Goal: Navigation & Orientation: Understand site structure

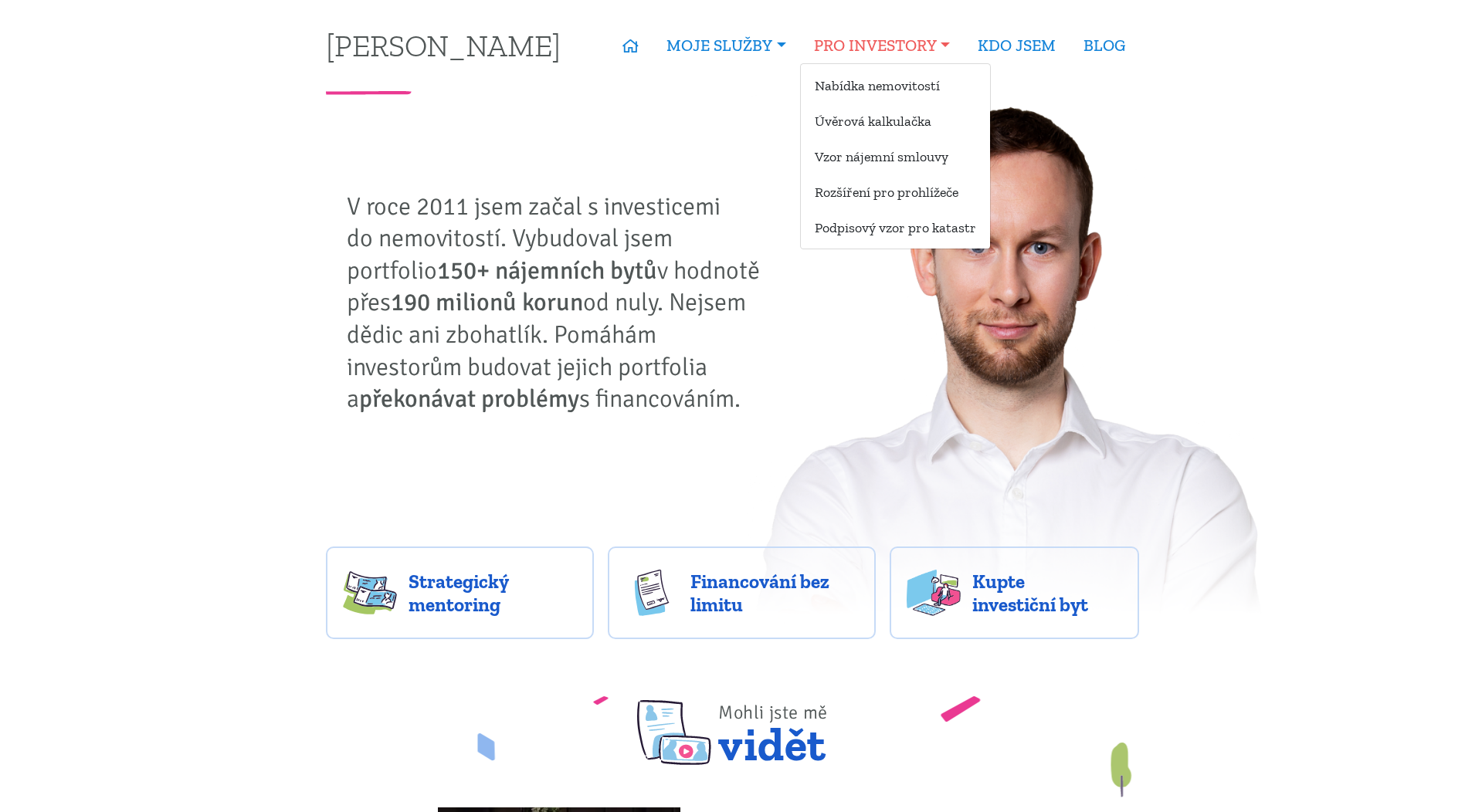
click at [949, 46] on link "PRO INVESTORY" at bounding box center [882, 45] width 164 height 35
click at [911, 83] on link "Nabídka nemovitostí" at bounding box center [895, 85] width 189 height 29
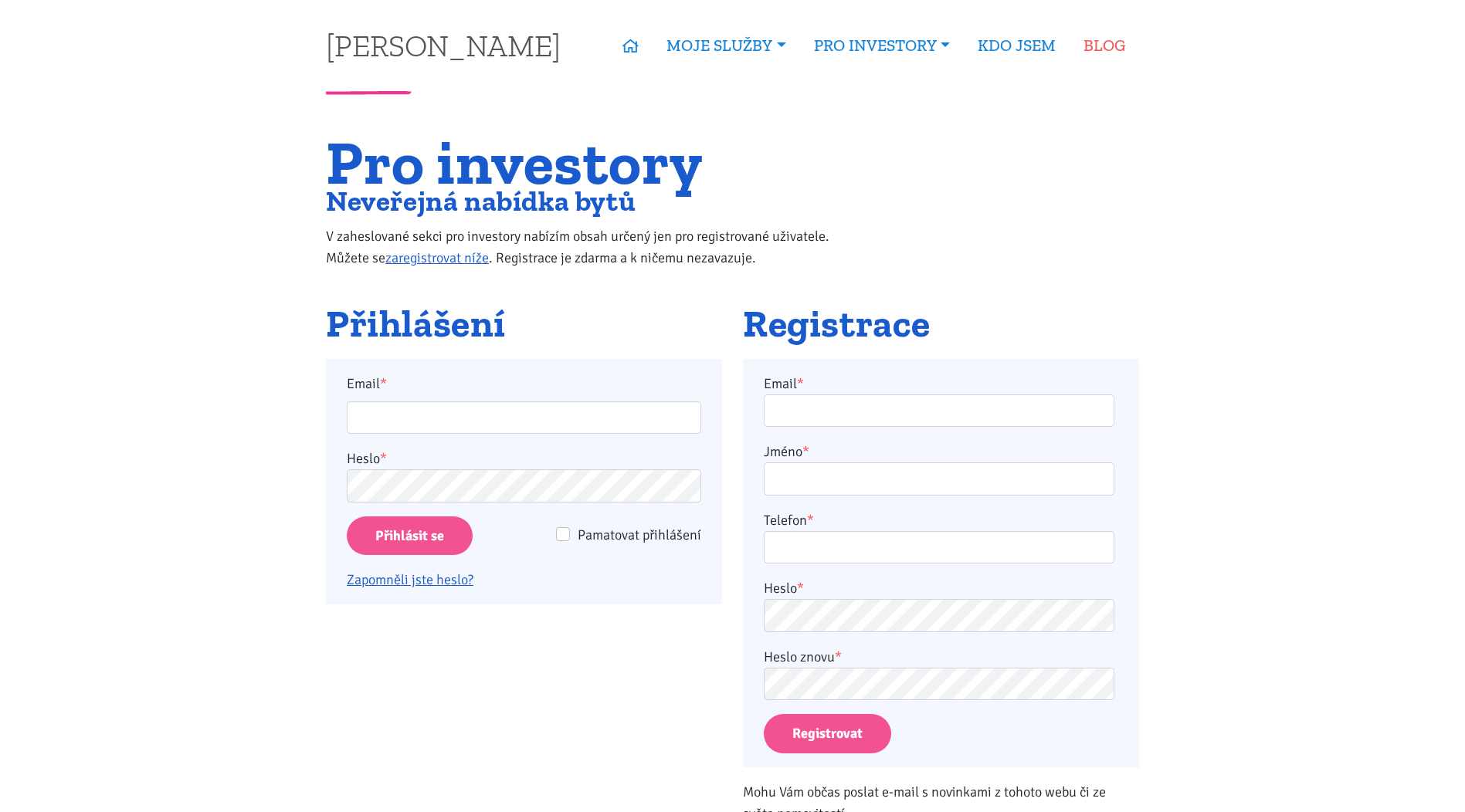
click at [1092, 47] on link "BLOG" at bounding box center [1104, 45] width 70 height 35
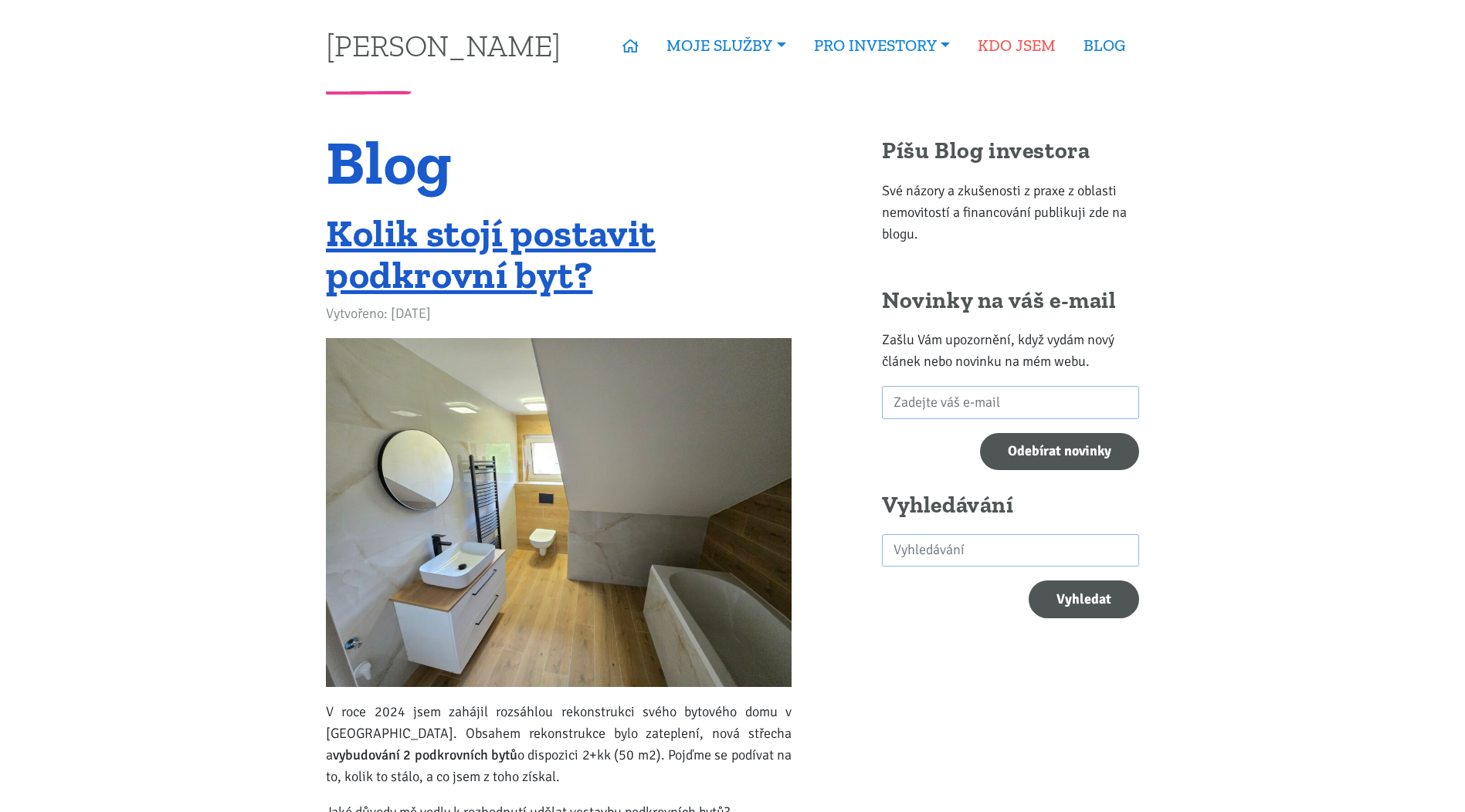
click at [1024, 43] on link "KDO JSEM" at bounding box center [1016, 45] width 106 height 35
